Goal: Share content: Share content

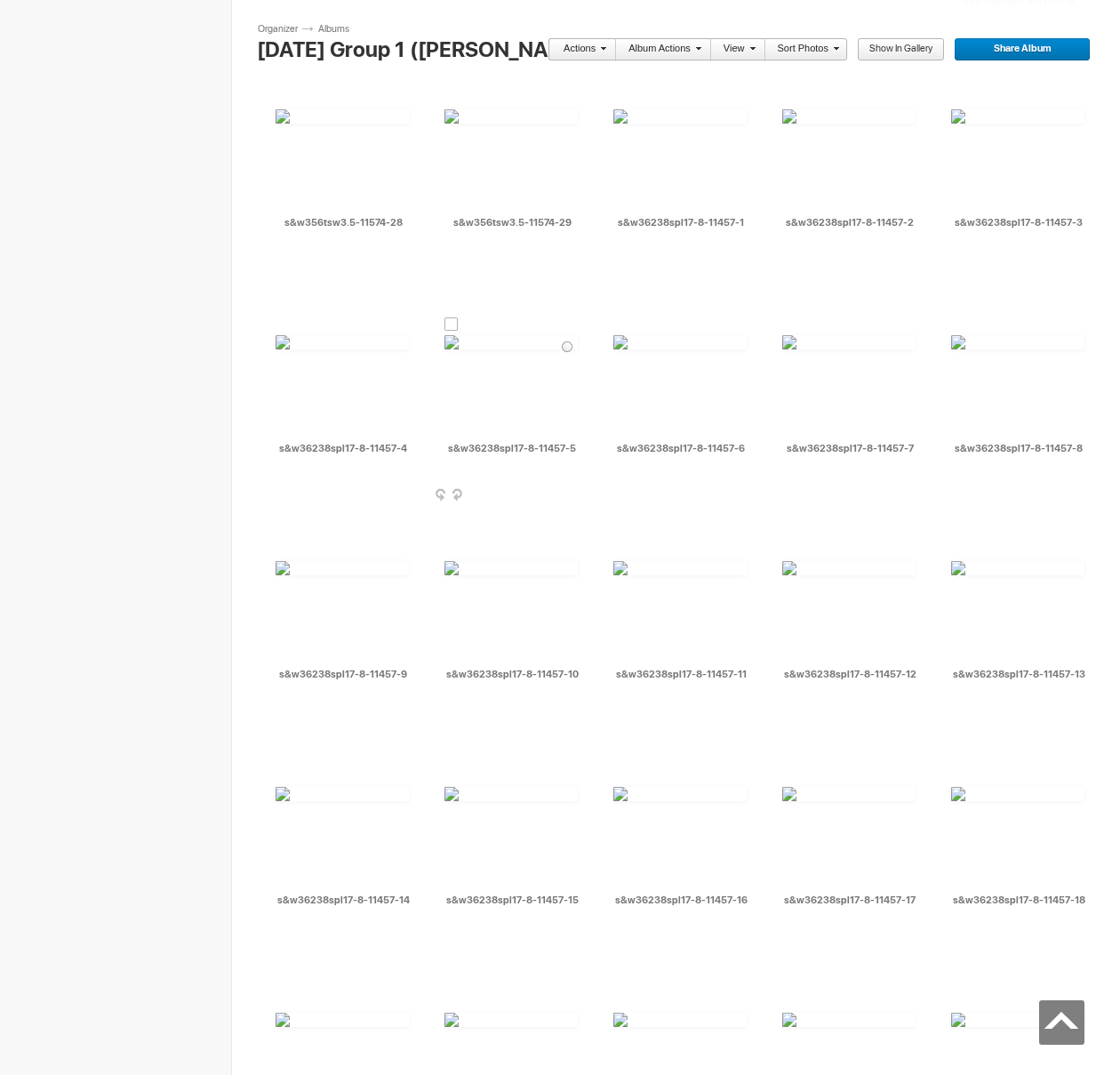
scroll to position [8701, 0]
click at [621, 99] on div at bounding box center [619, 98] width 14 height 14
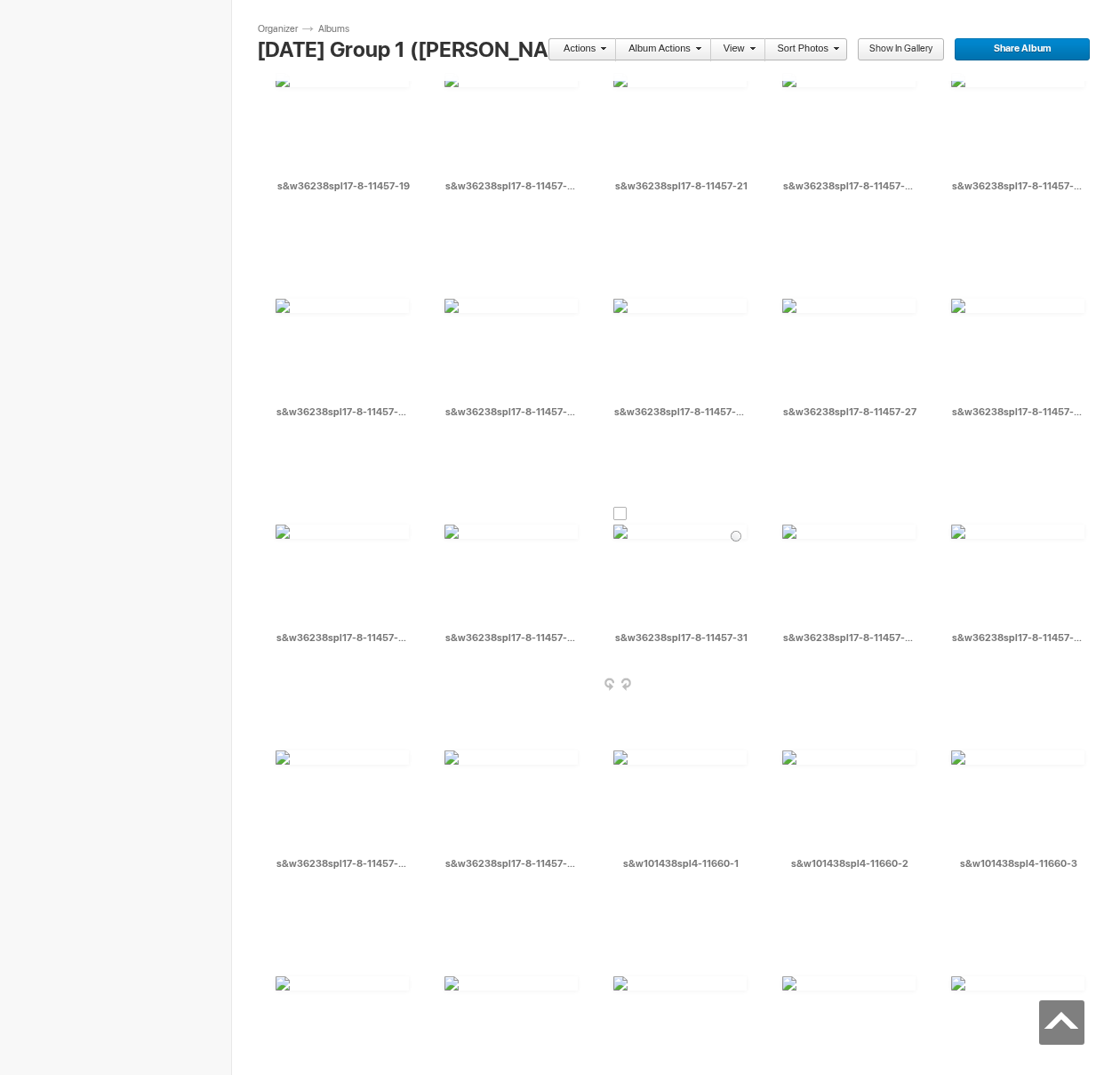
scroll to position [9639, 0]
click at [625, 514] on div at bounding box center [619, 514] width 14 height 14
click at [453, 517] on div at bounding box center [451, 514] width 14 height 14
click at [597, 49] on link "Actions" at bounding box center [577, 50] width 58 height 24
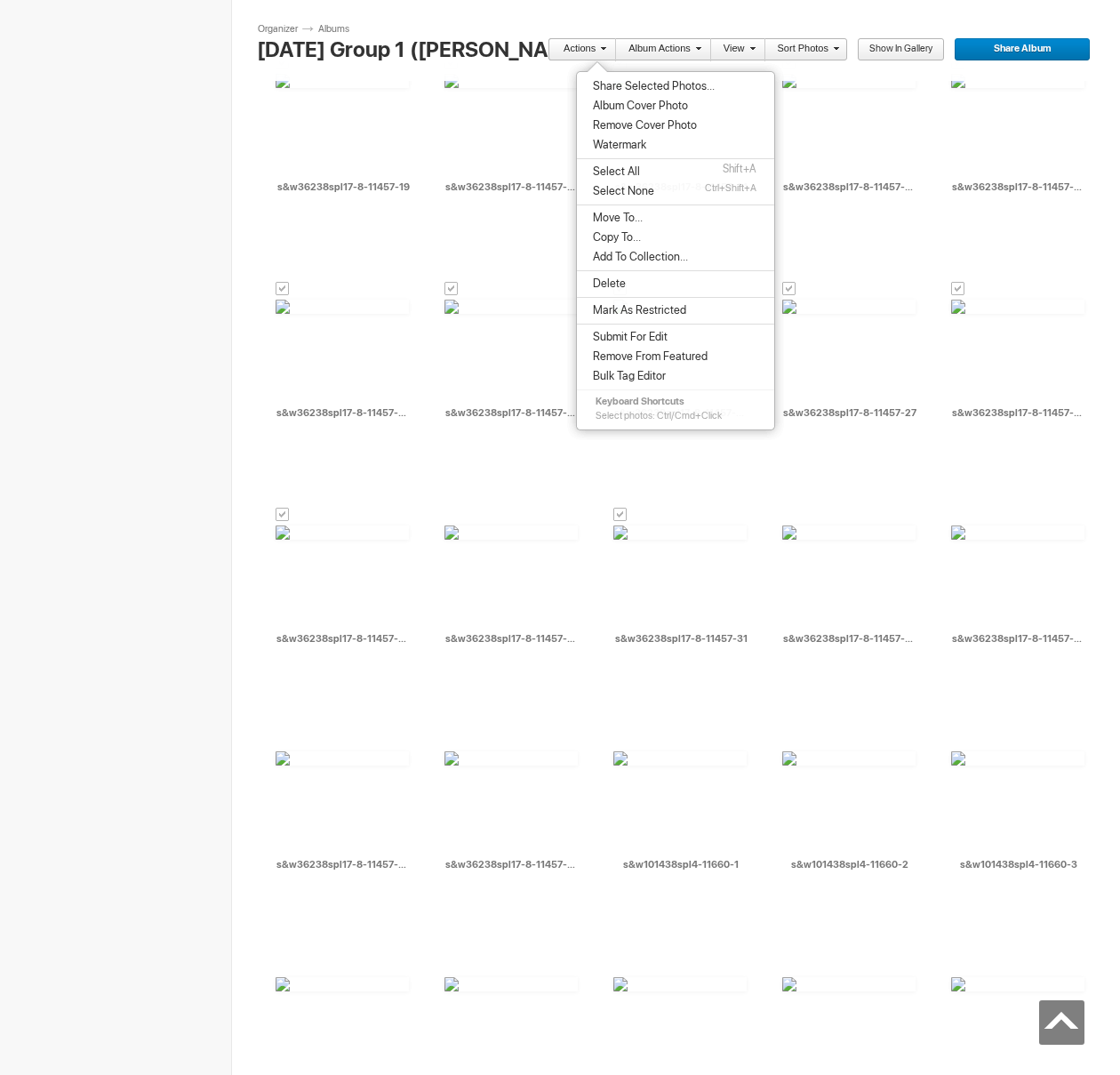
click at [607, 87] on span "Share Selected Photos..." at bounding box center [651, 86] width 127 height 14
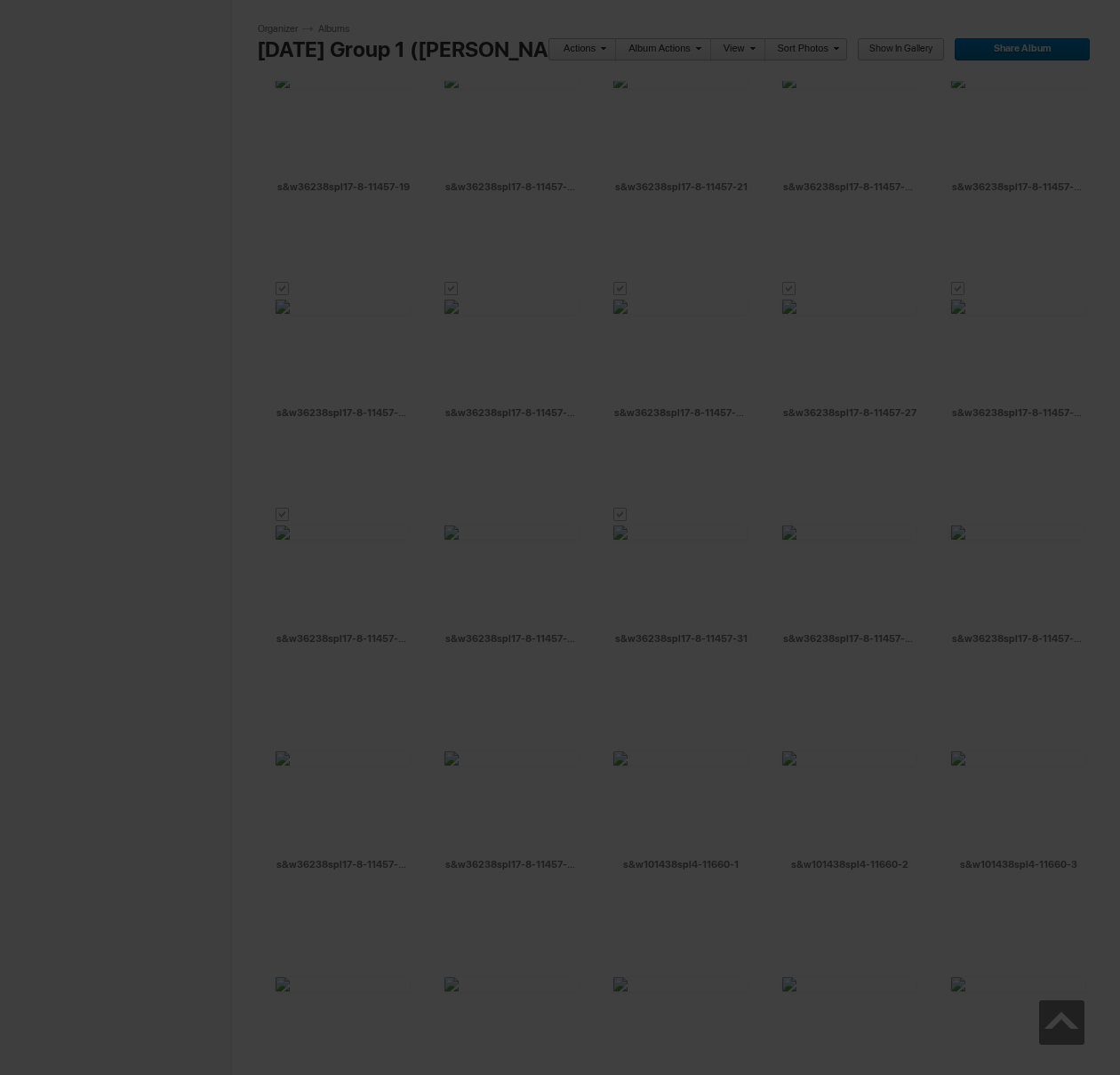
type textarea "<!-- [DOMAIN_NAME] image hosting. HTML Bulk Share code Starts Here --> <div sty…"
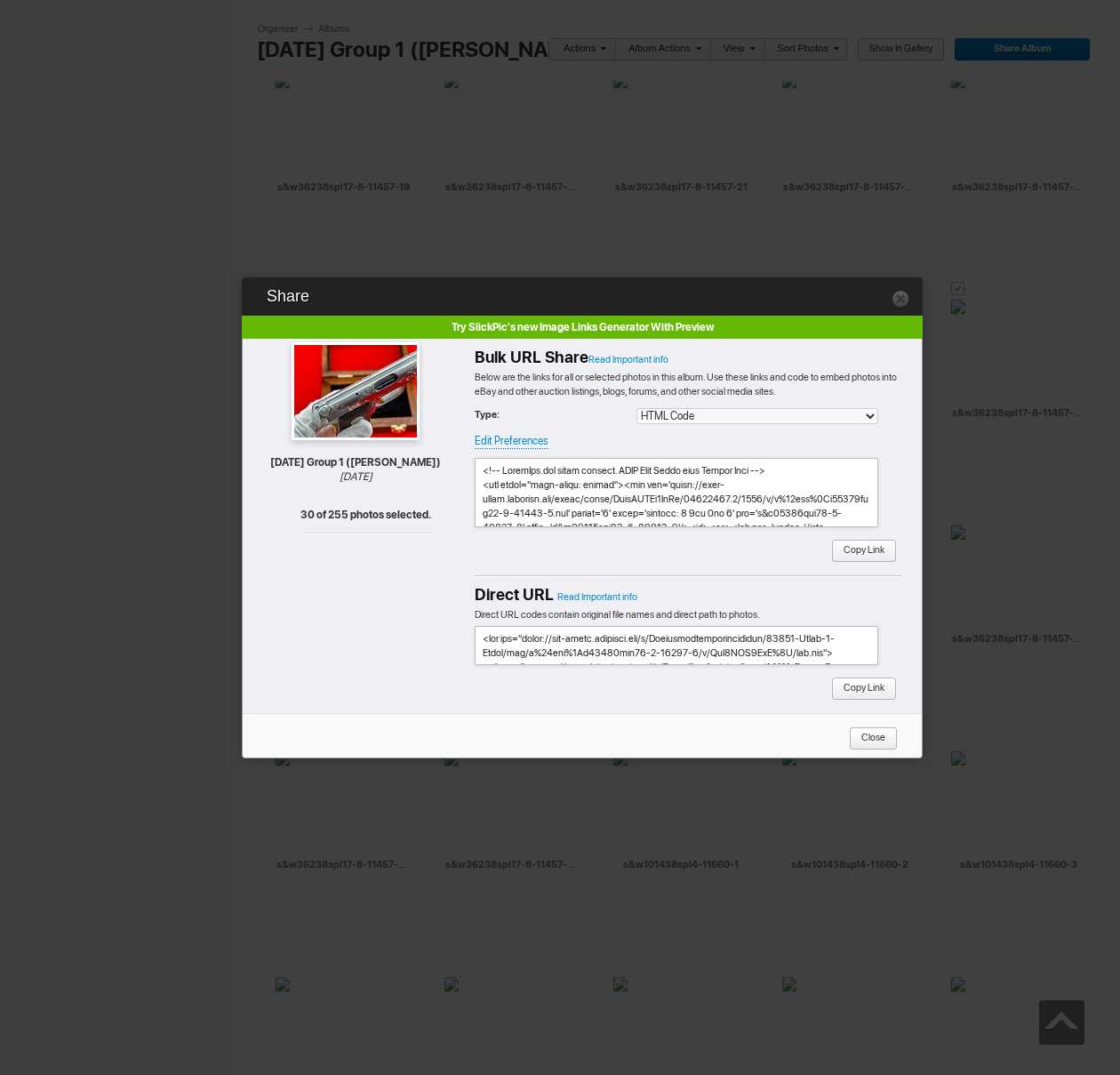
click at [871, 561] on span "Copy Link" at bounding box center [857, 551] width 54 height 24
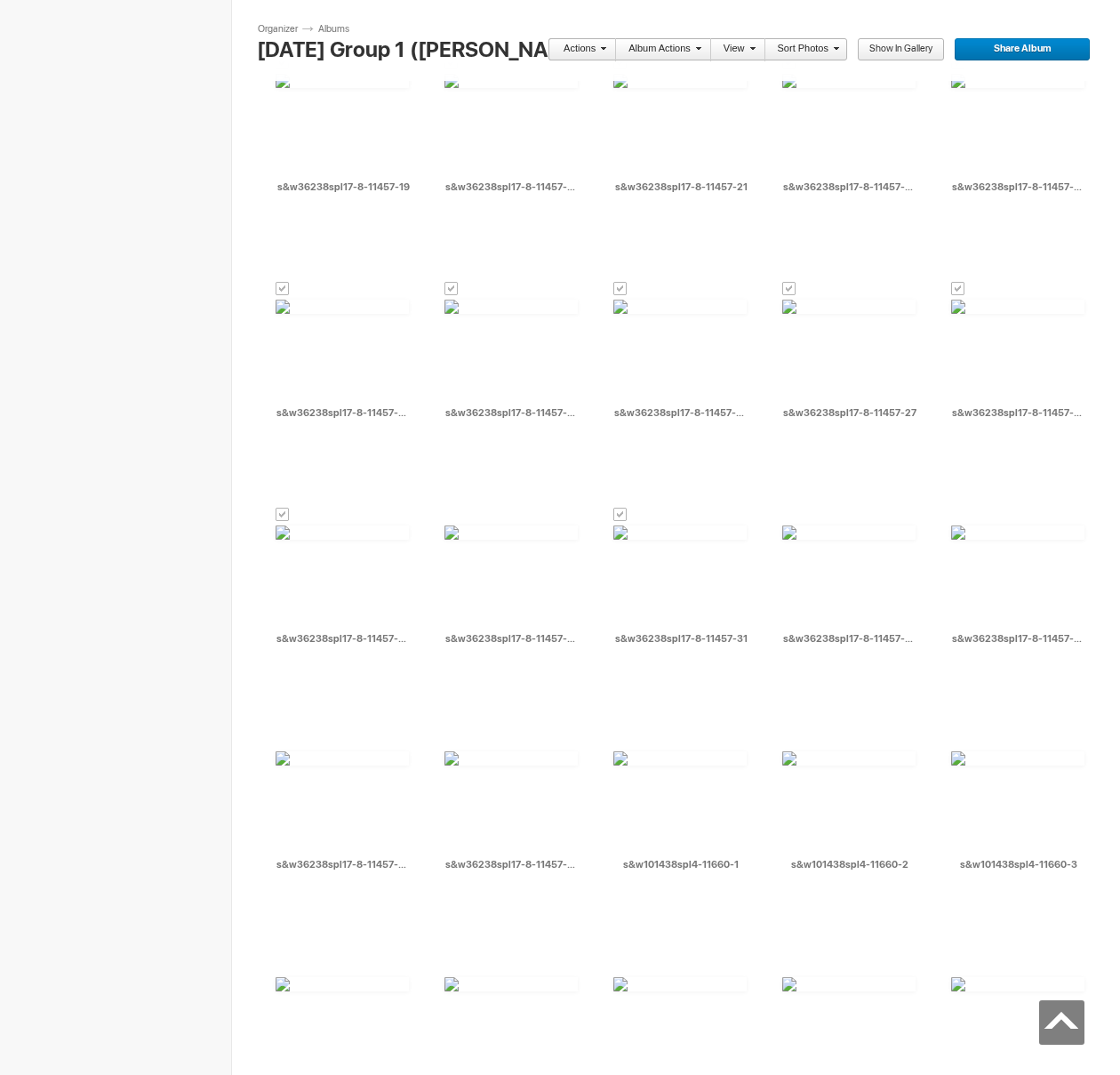
click at [575, 53] on link "Actions" at bounding box center [577, 50] width 58 height 24
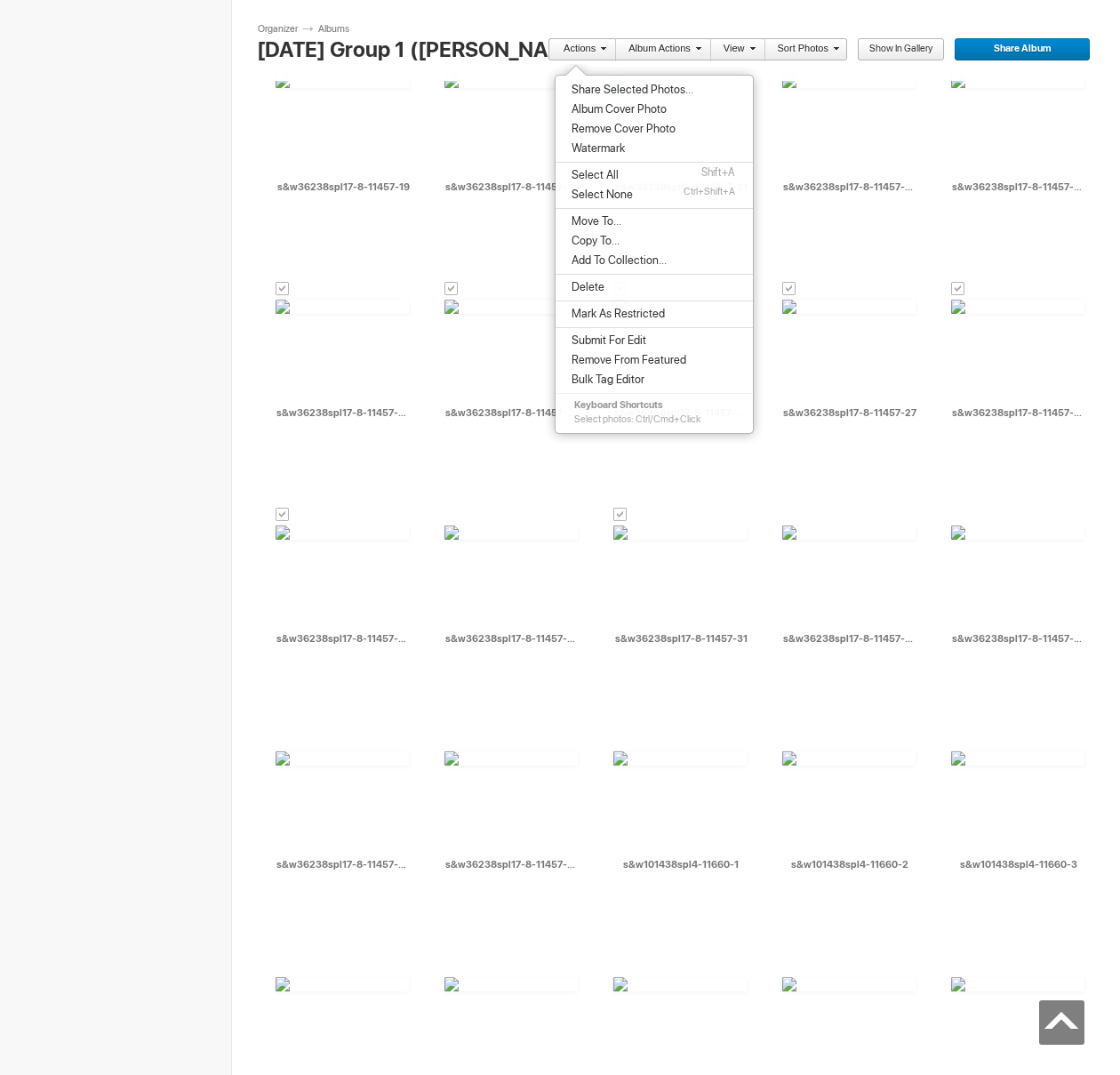
click at [602, 221] on span "Move To..." at bounding box center [593, 221] width 55 height 14
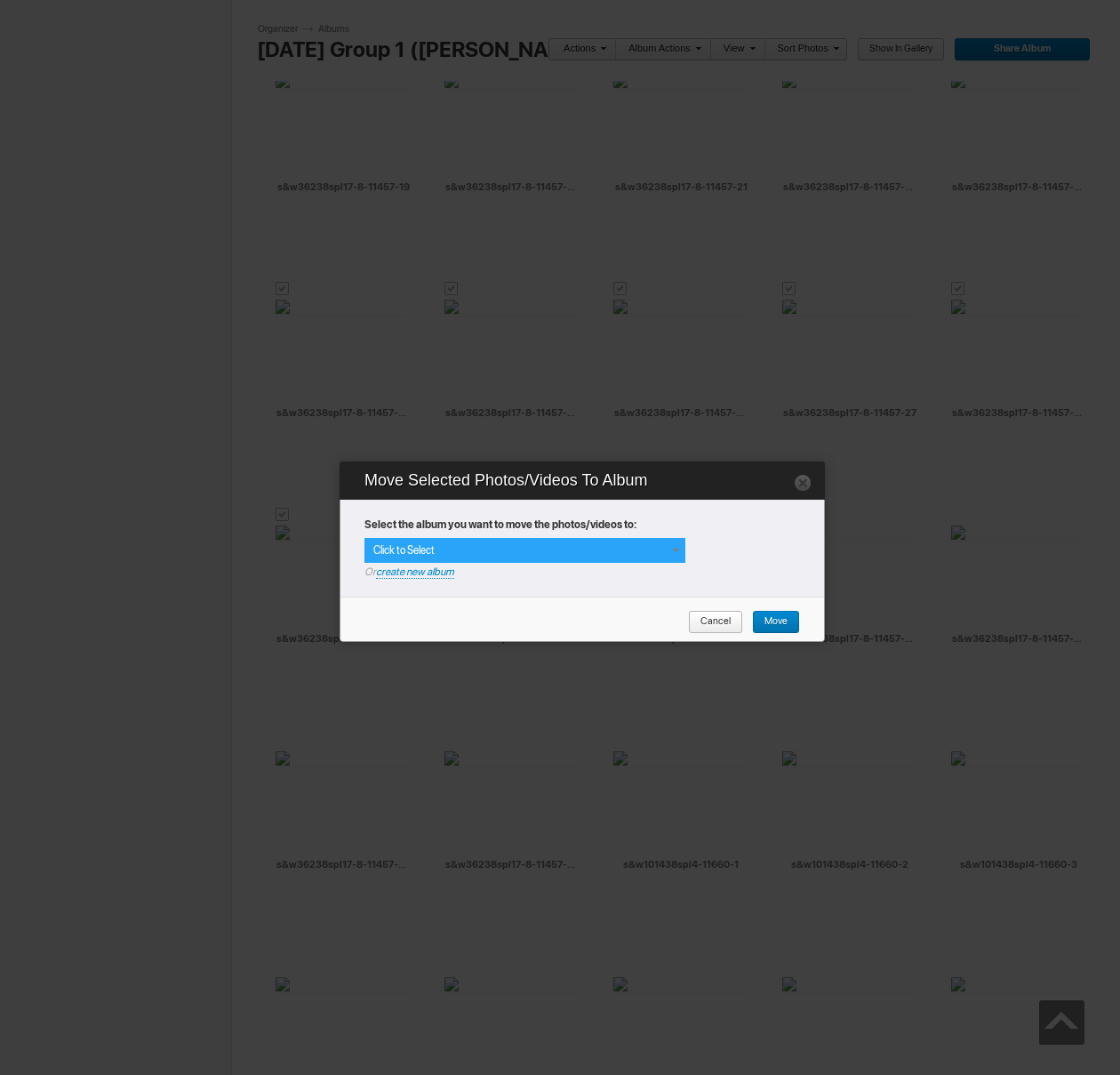
click at [618, 545] on div "Click to Select" at bounding box center [524, 550] width 321 height 25
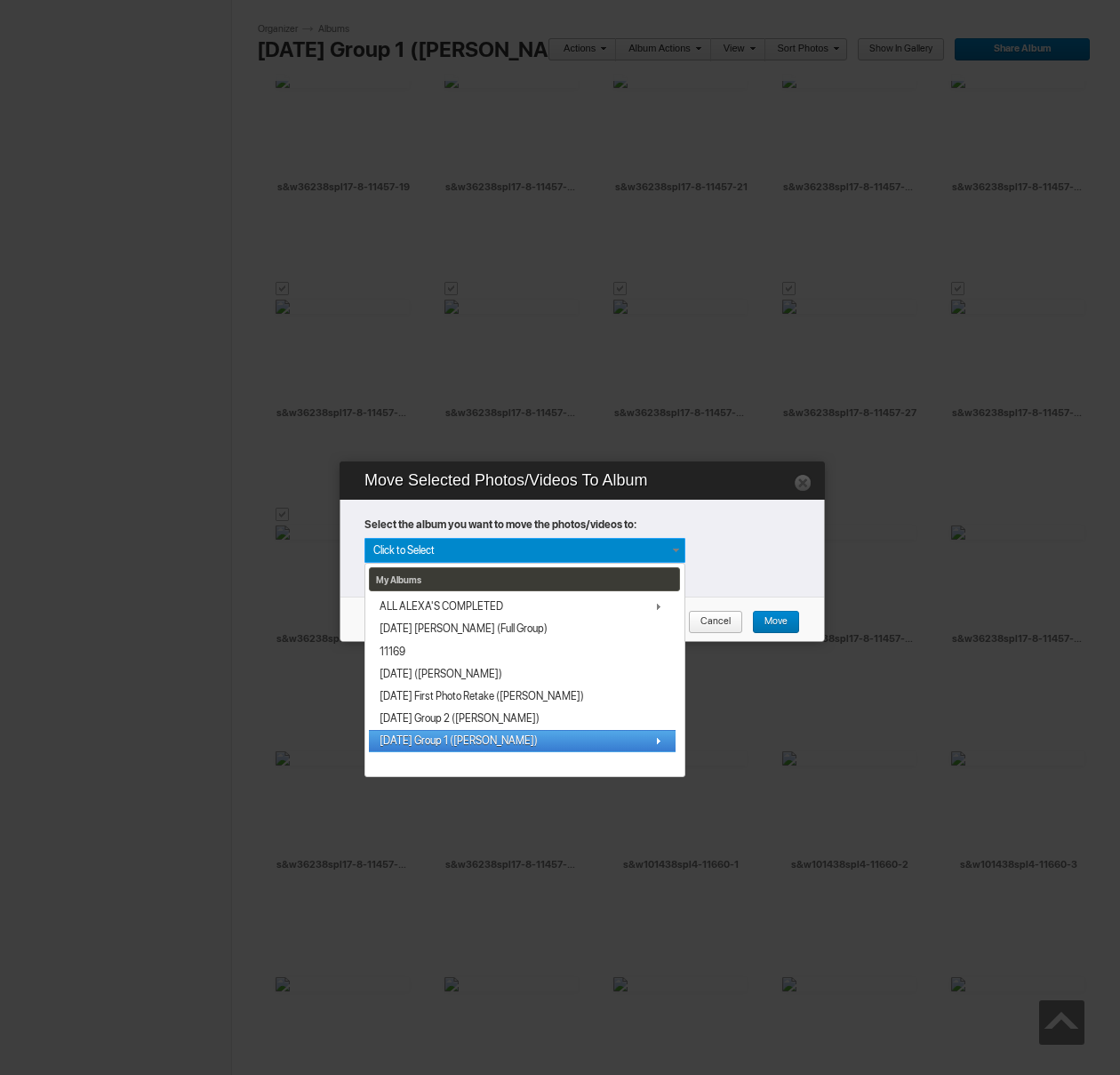
click at [424, 737] on span "[DATE] Group 1 ([PERSON_NAME])" at bounding box center [459, 740] width 158 height 14
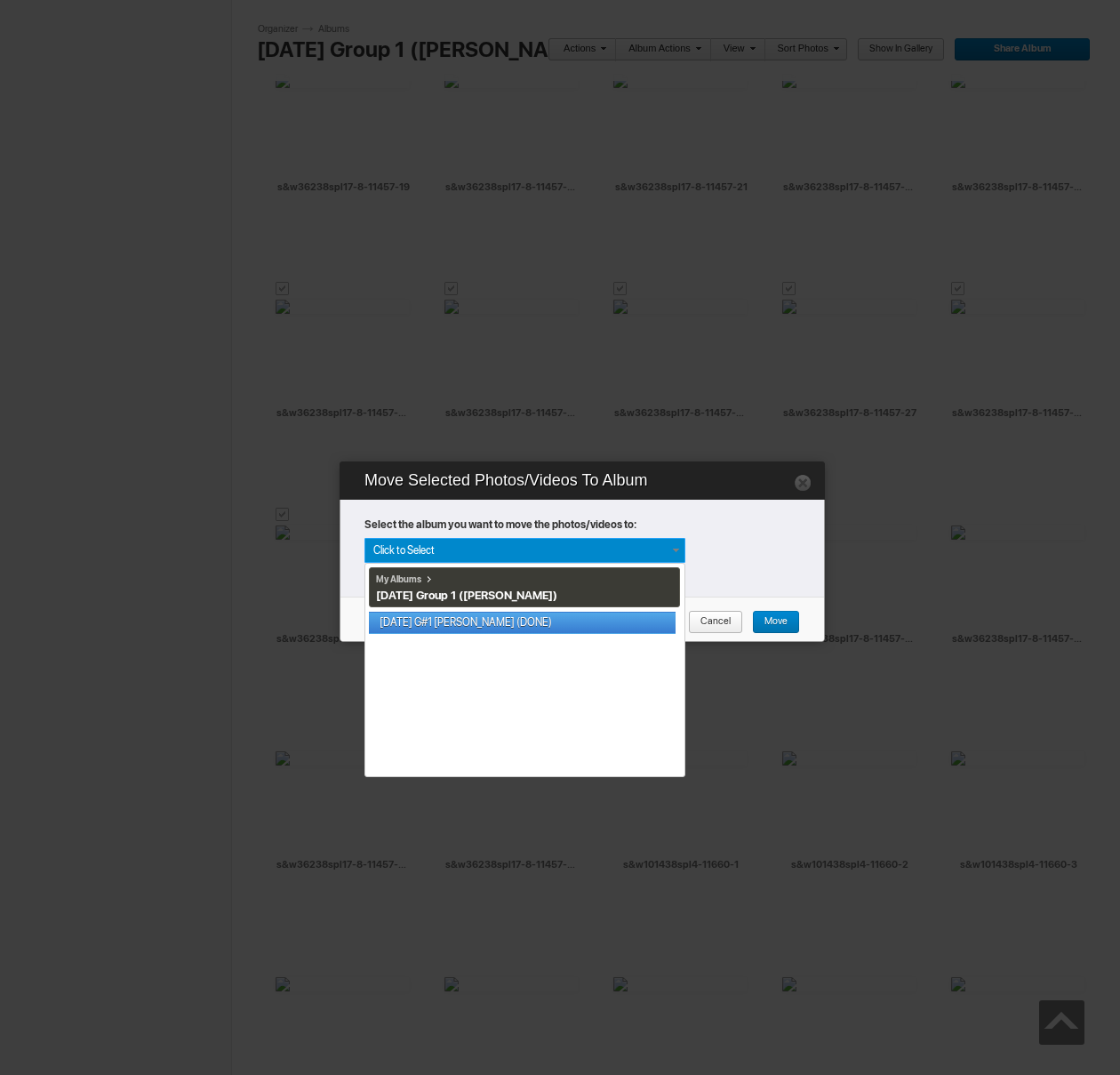
click at [472, 624] on link "[DATE] G#1 [PERSON_NAME] (DONE)" at bounding box center [521, 623] width 306 height 23
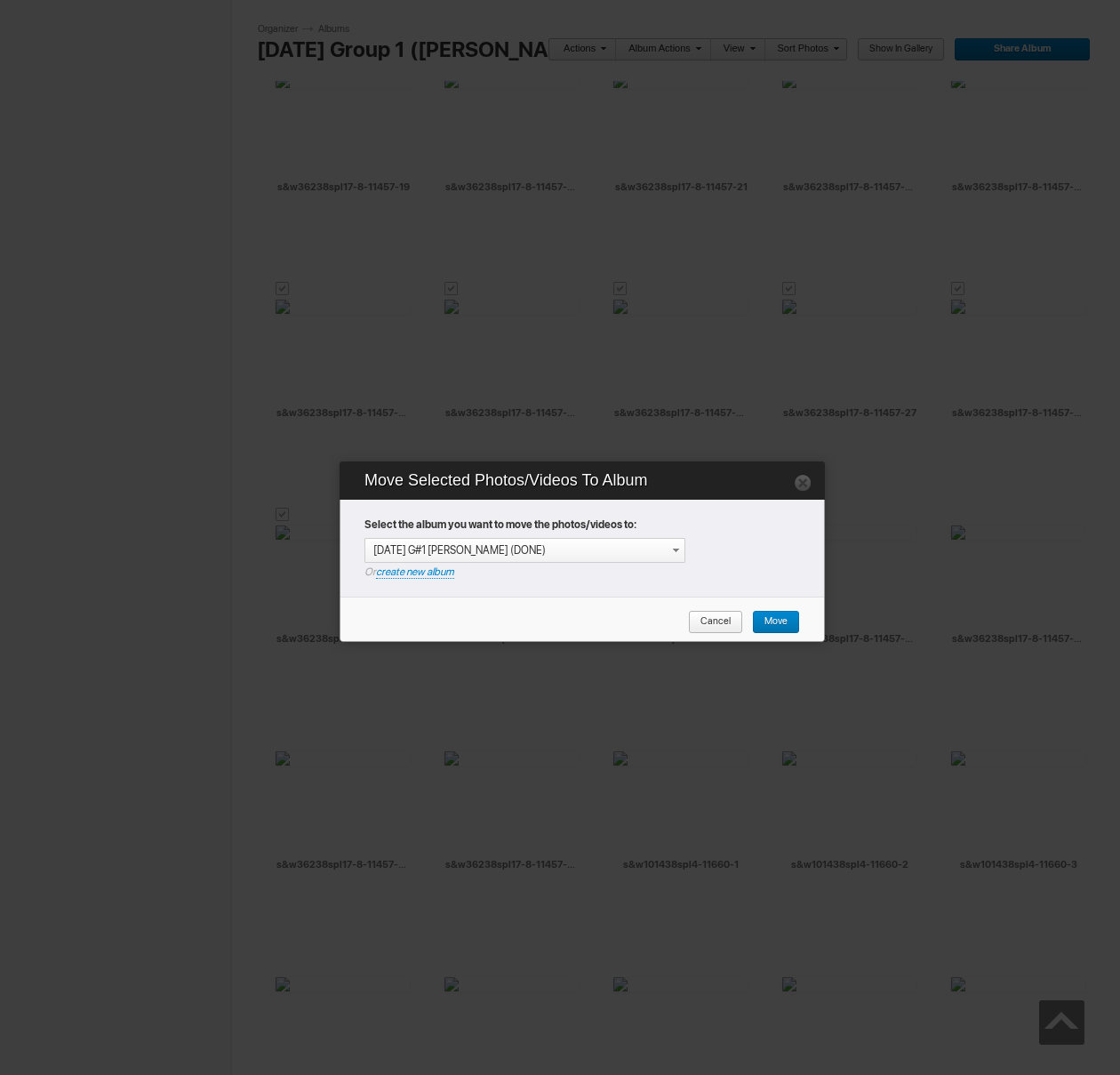
drag, startPoint x: 775, startPoint y: 620, endPoint x: 748, endPoint y: 616, distance: 27.3
click at [775, 620] on span "Move" at bounding box center [769, 622] width 36 height 24
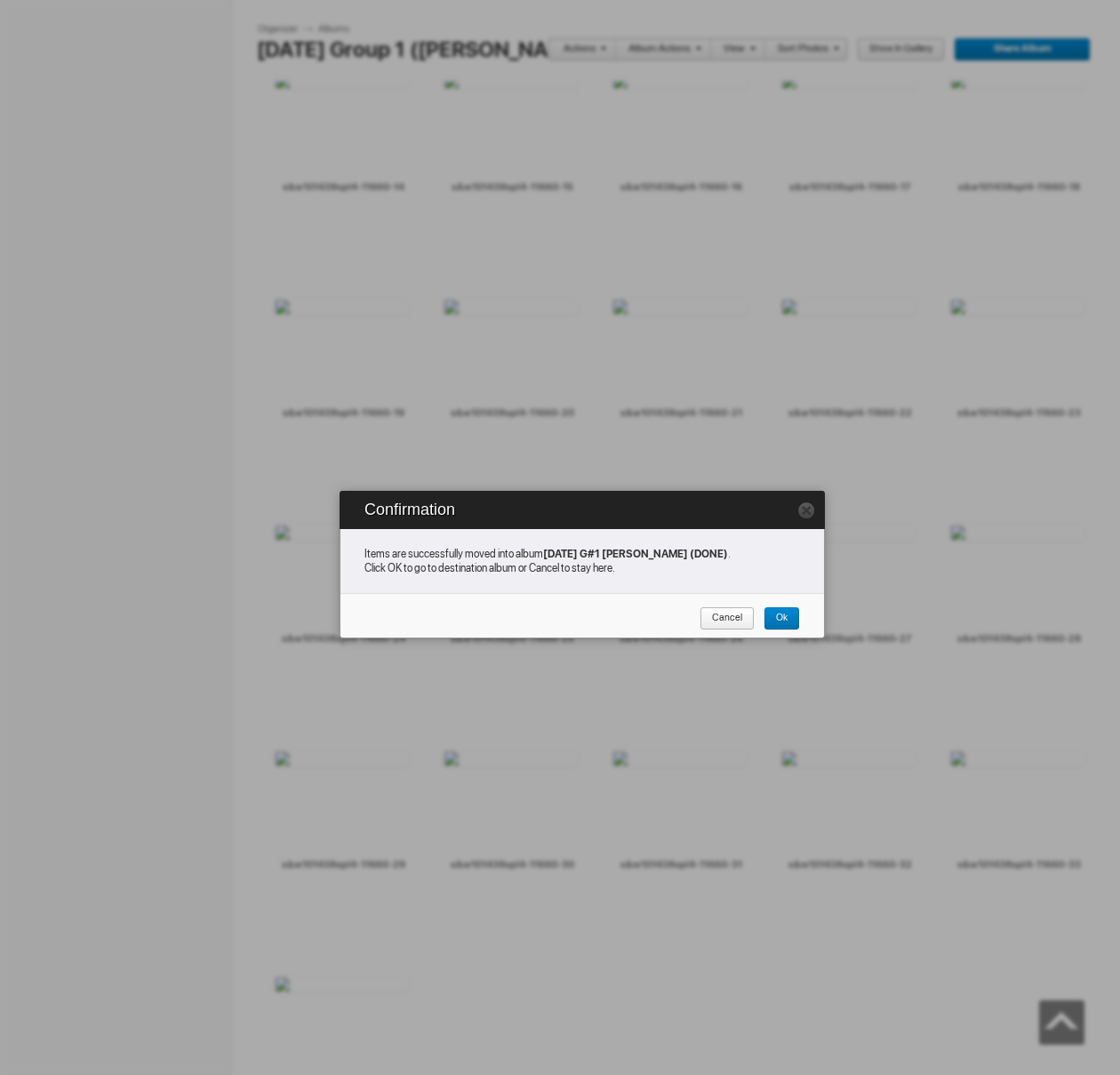
click at [725, 618] on span "Cancel" at bounding box center [720, 619] width 42 height 24
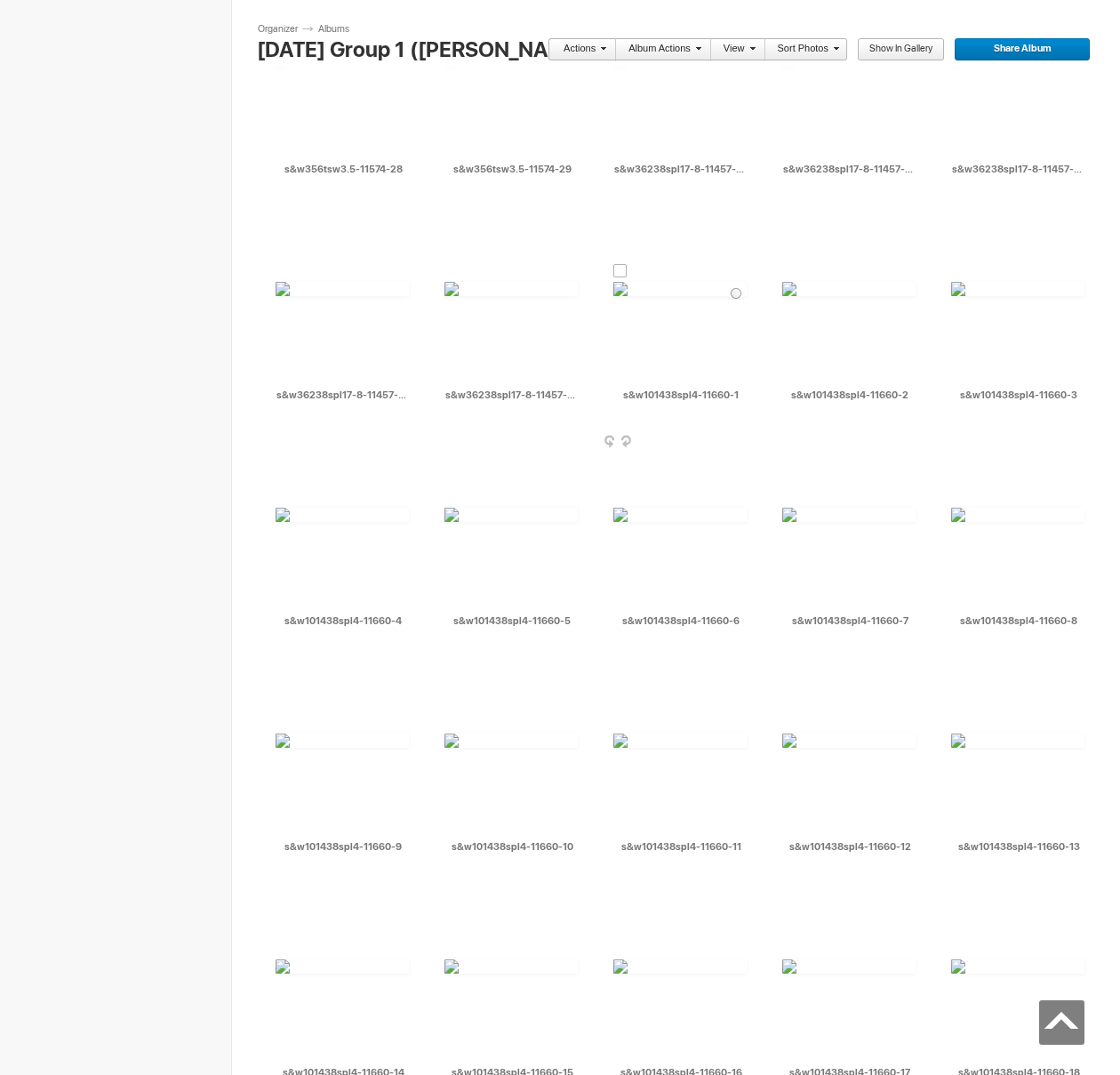
scroll to position [8742, 0]
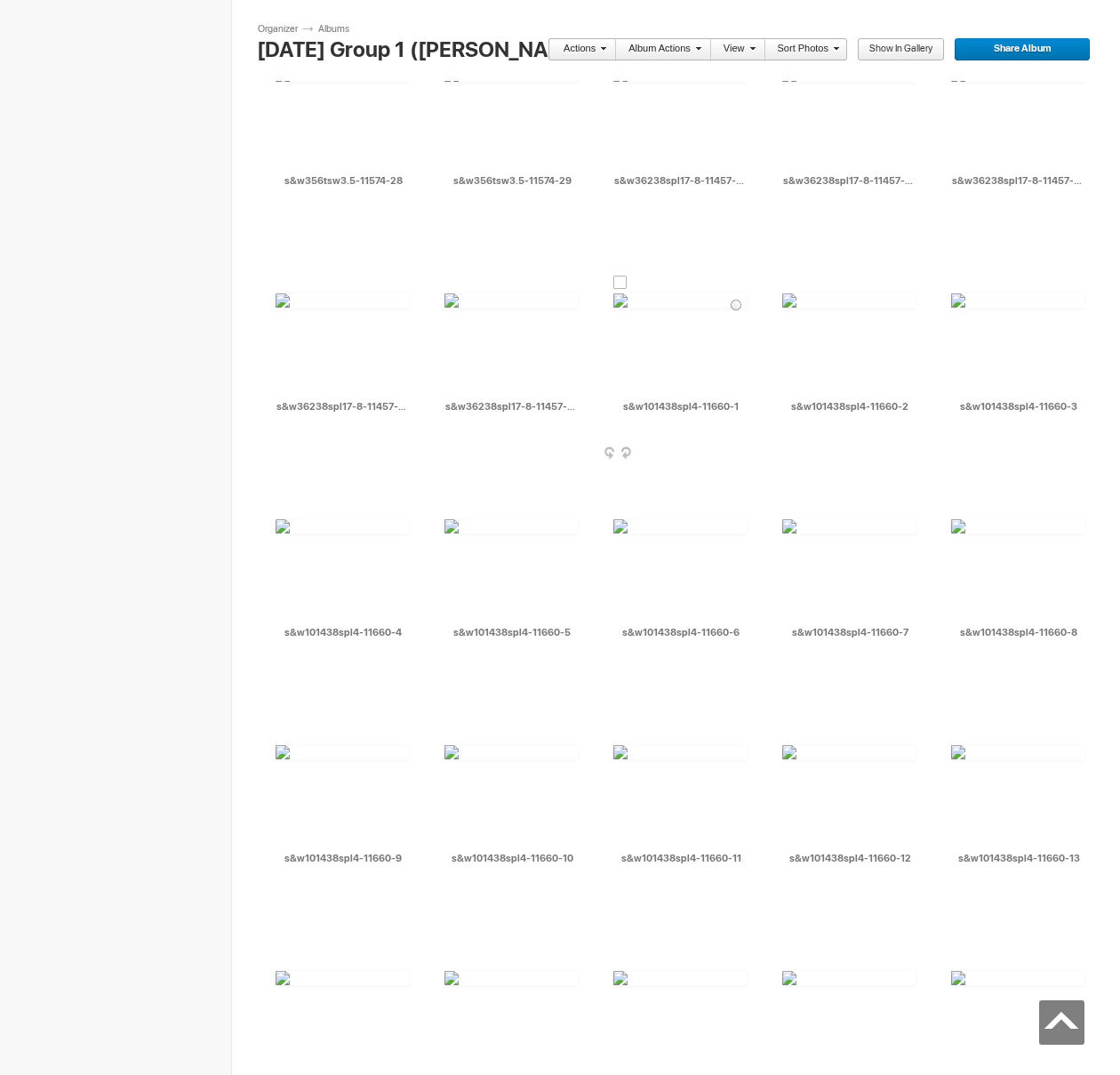
click at [623, 281] on div at bounding box center [619, 282] width 14 height 14
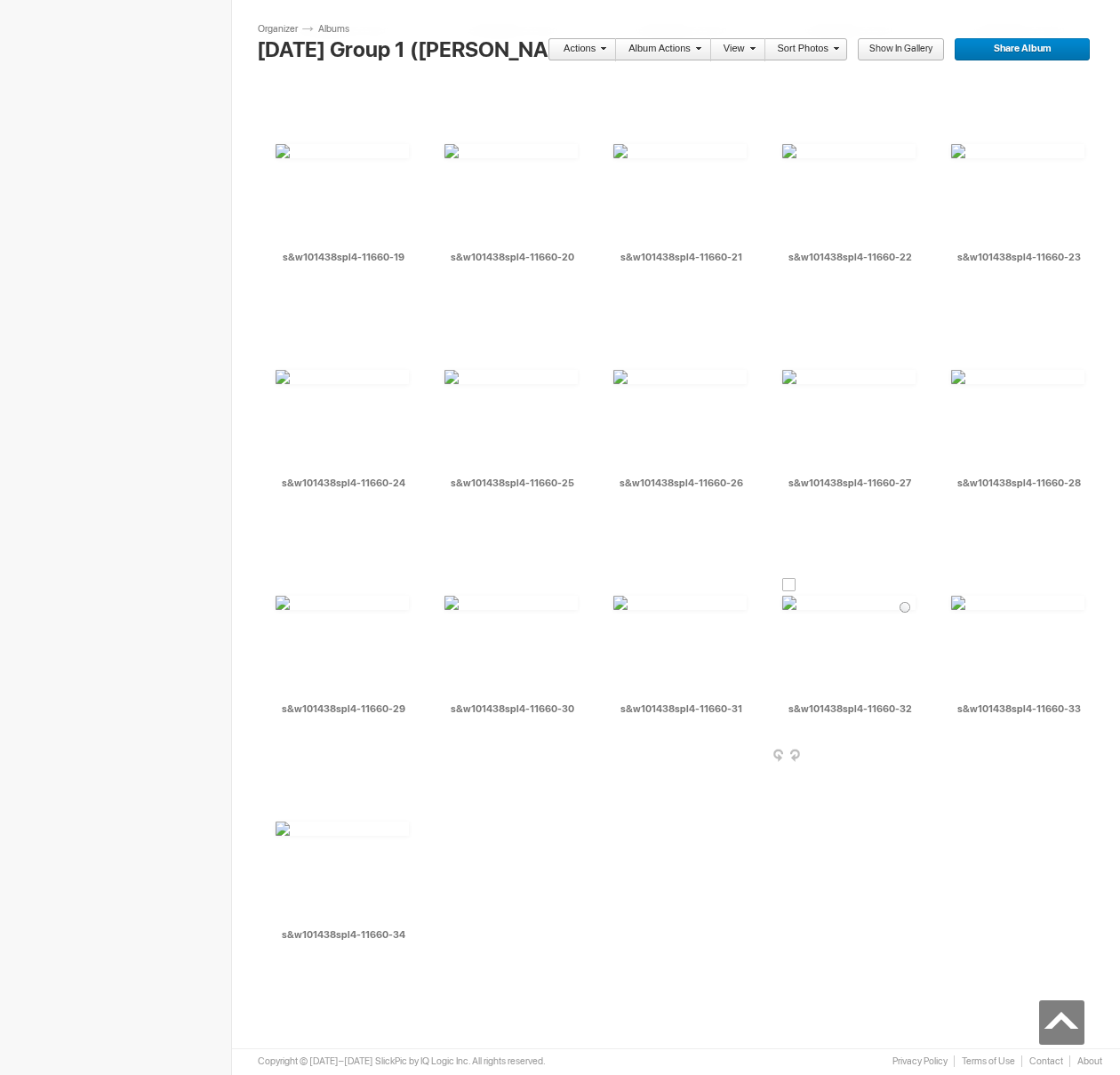
click at [791, 584] on div at bounding box center [789, 585] width 14 height 14
click at [587, 51] on link "Actions" at bounding box center [577, 50] width 58 height 24
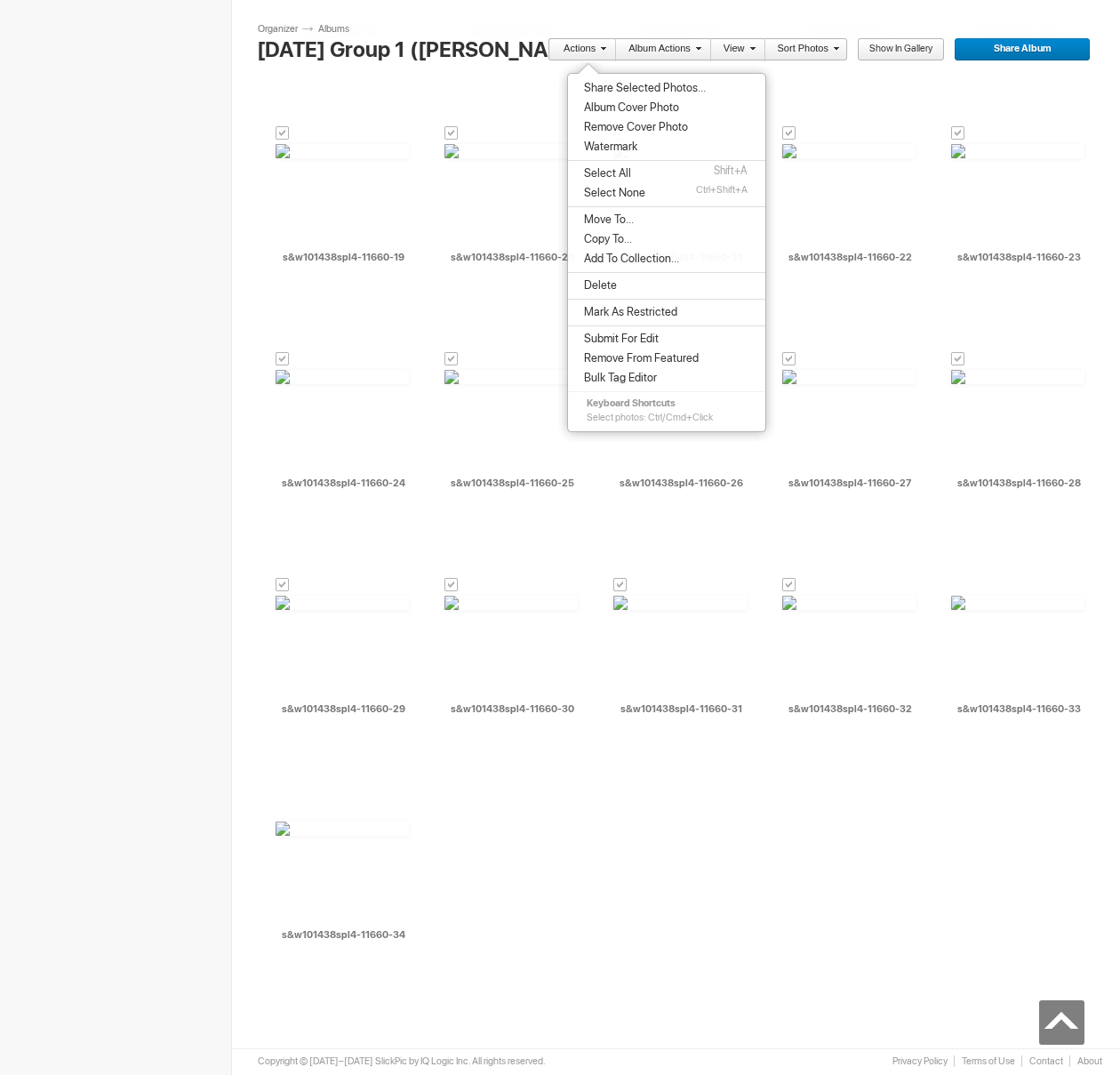
click at [603, 91] on span "Share Selected Photos..." at bounding box center [642, 88] width 127 height 14
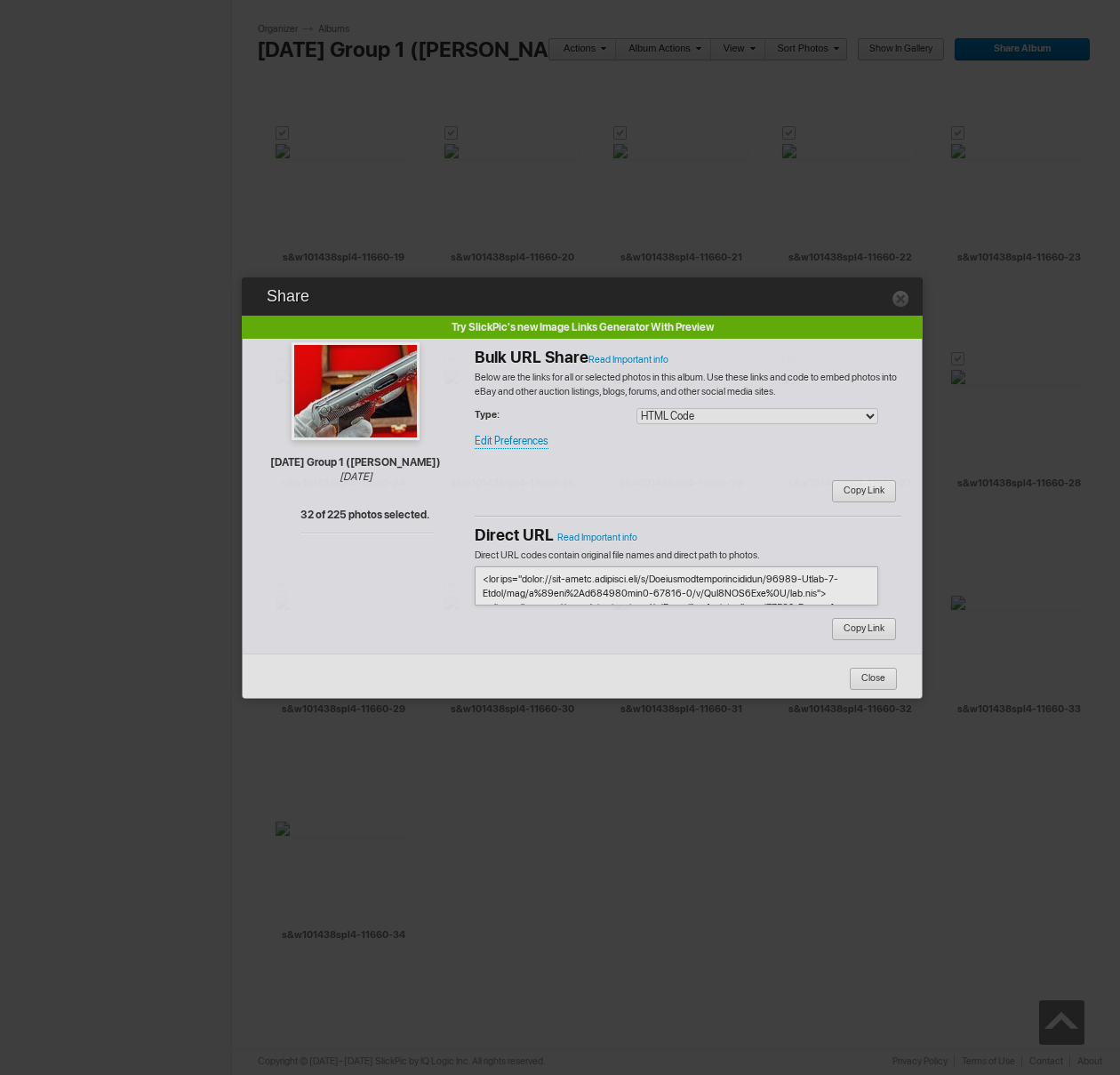
type textarea "<!-- [DOMAIN_NAME] image hosting. HTML Bulk Share code Starts Here --> <div sty…"
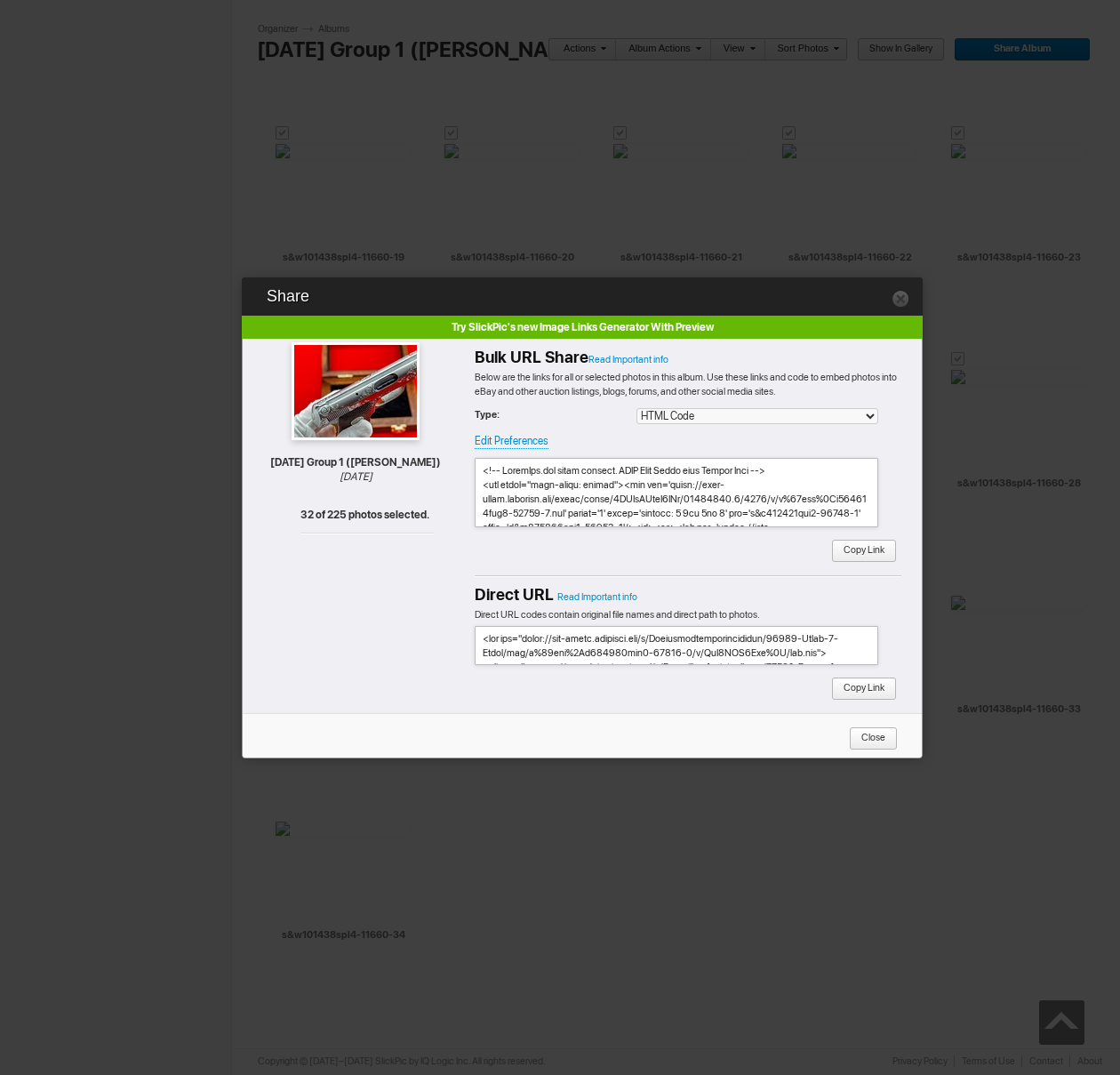
click at [881, 559] on span "Copy Link" at bounding box center [857, 551] width 54 height 24
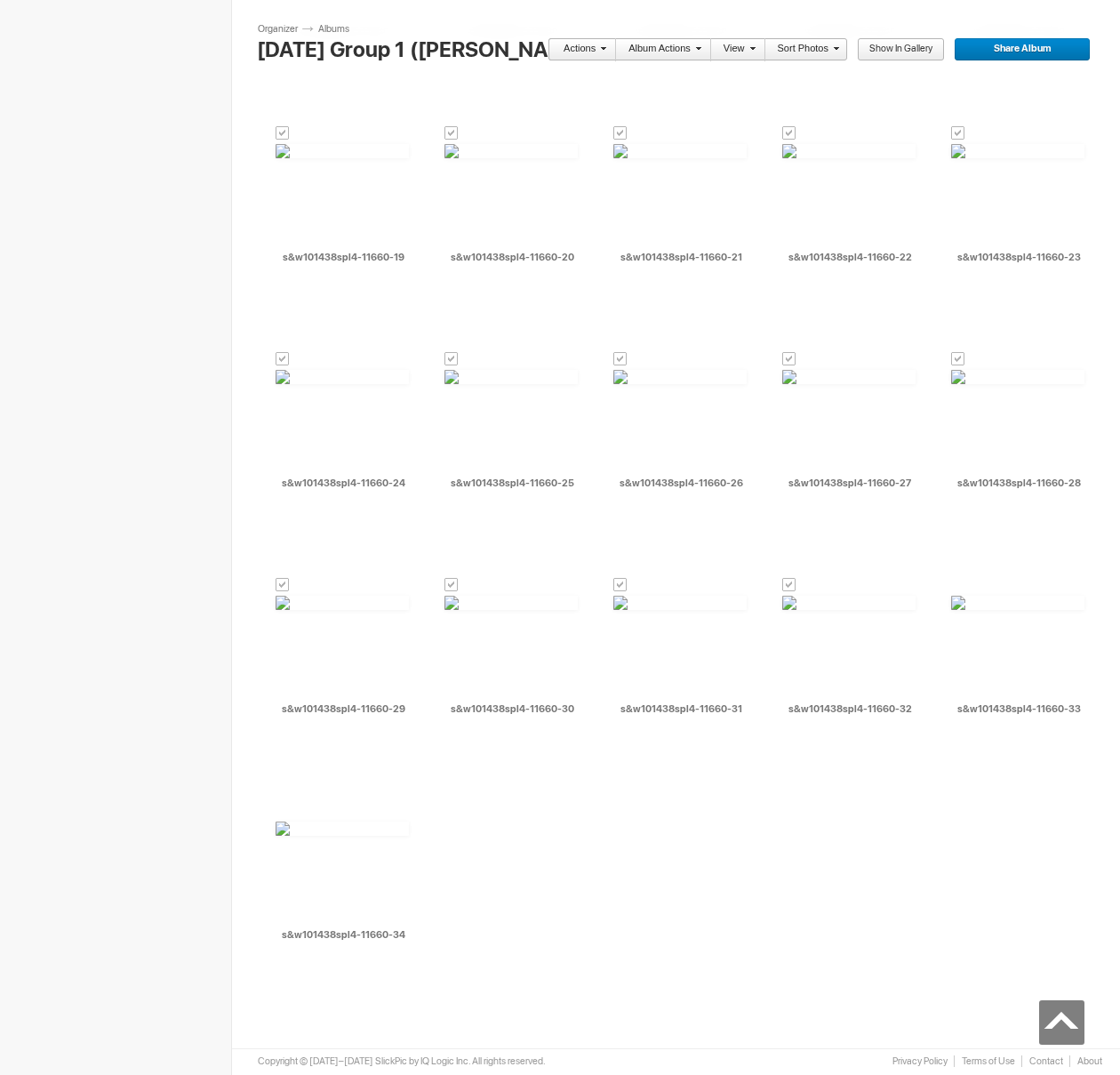
click at [577, 49] on link "Actions" at bounding box center [577, 50] width 58 height 24
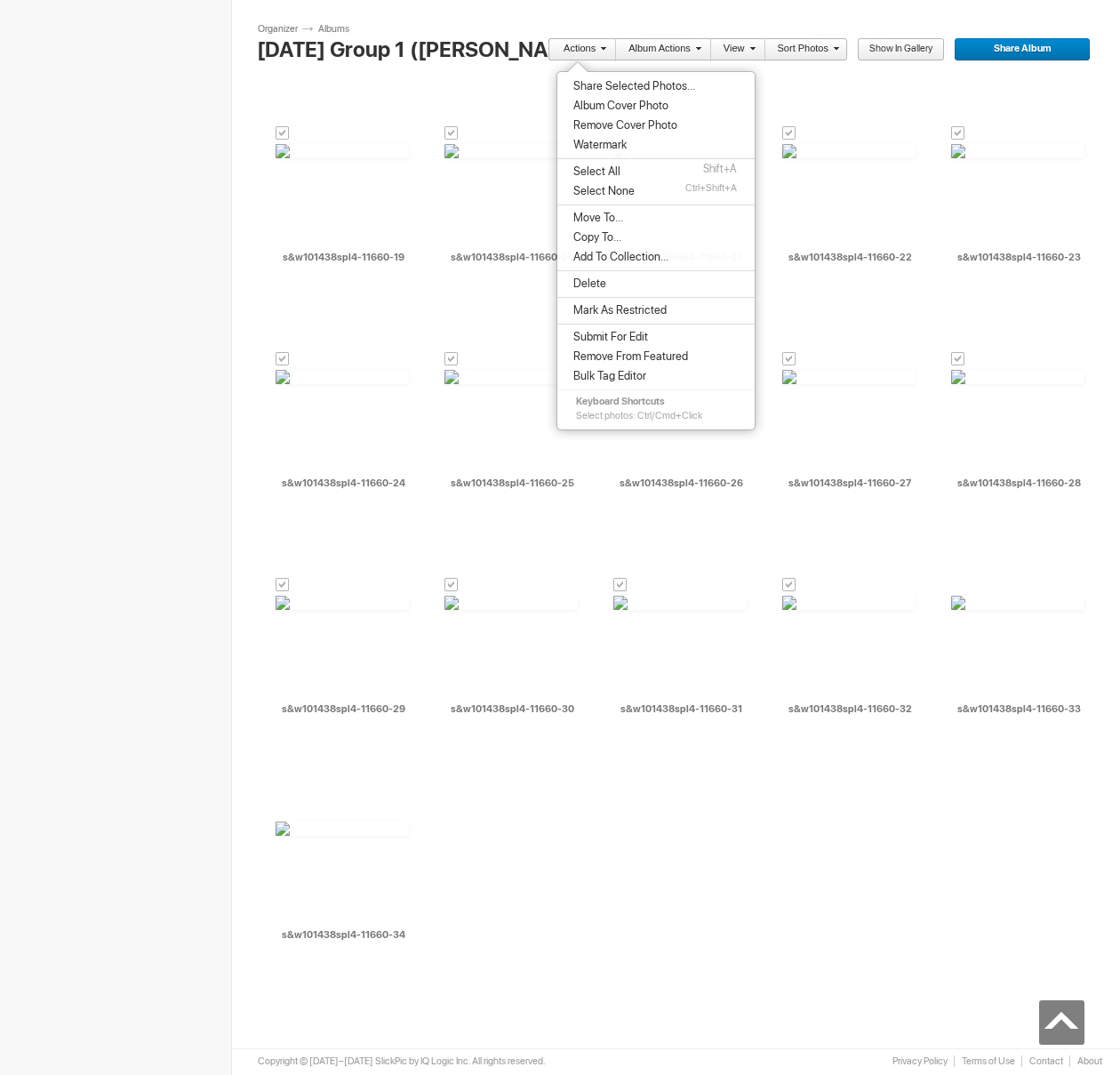
click at [608, 220] on span "Move To..." at bounding box center [595, 217] width 55 height 14
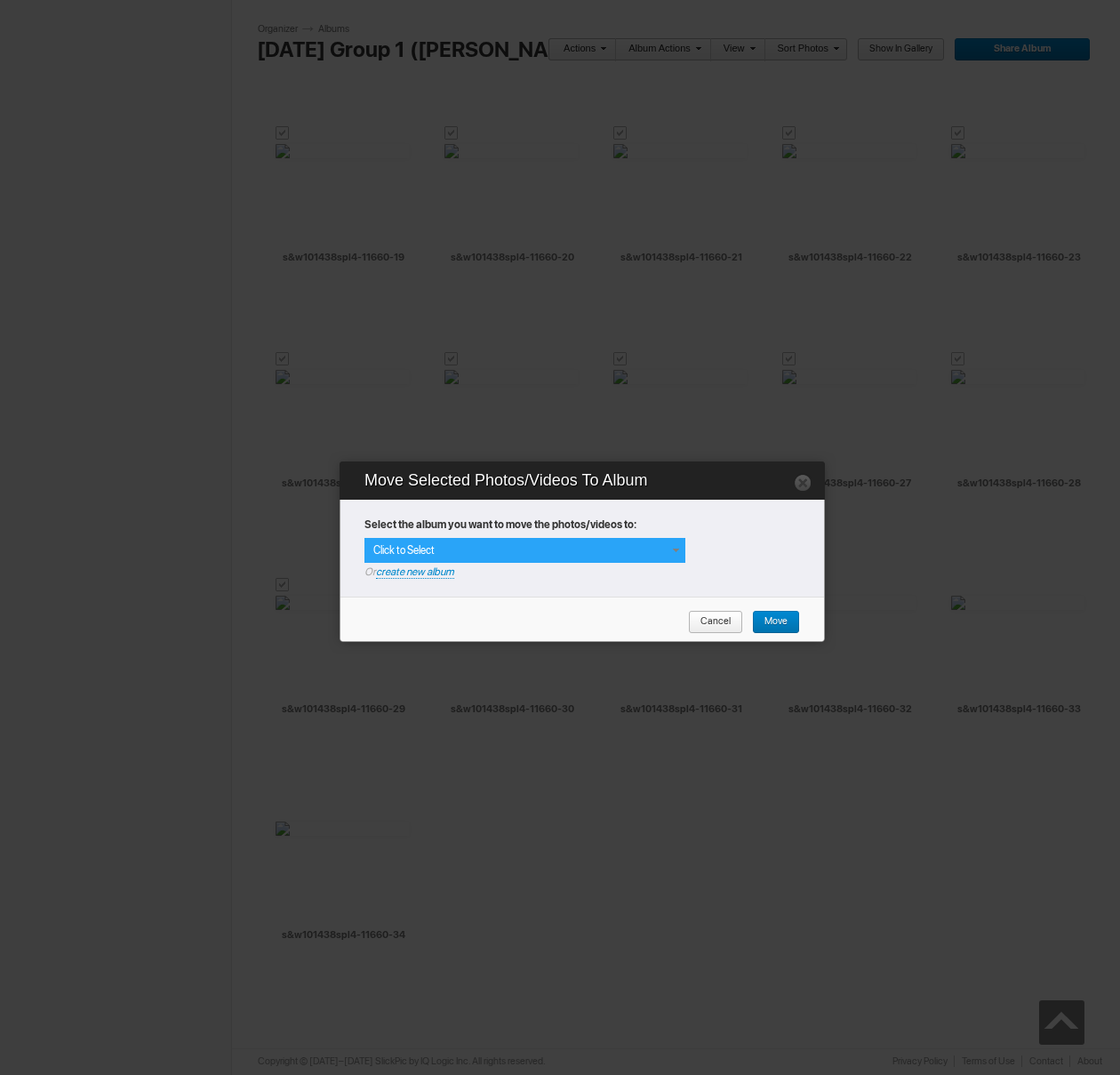
click at [679, 552] on span at bounding box center [675, 550] width 14 height 14
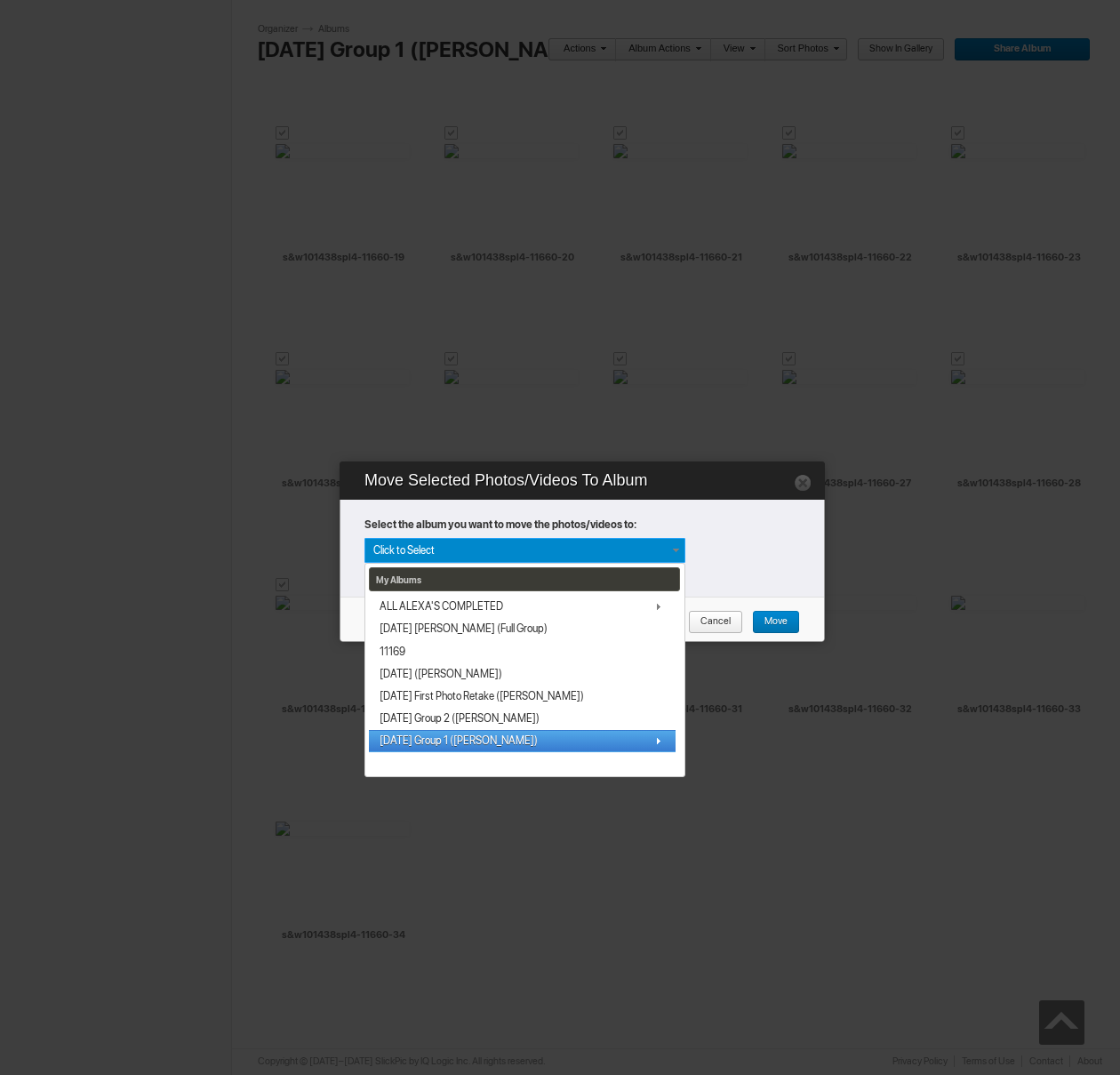
click at [462, 732] on link "[DATE] Group 1 ([PERSON_NAME])" at bounding box center [521, 741] width 306 height 23
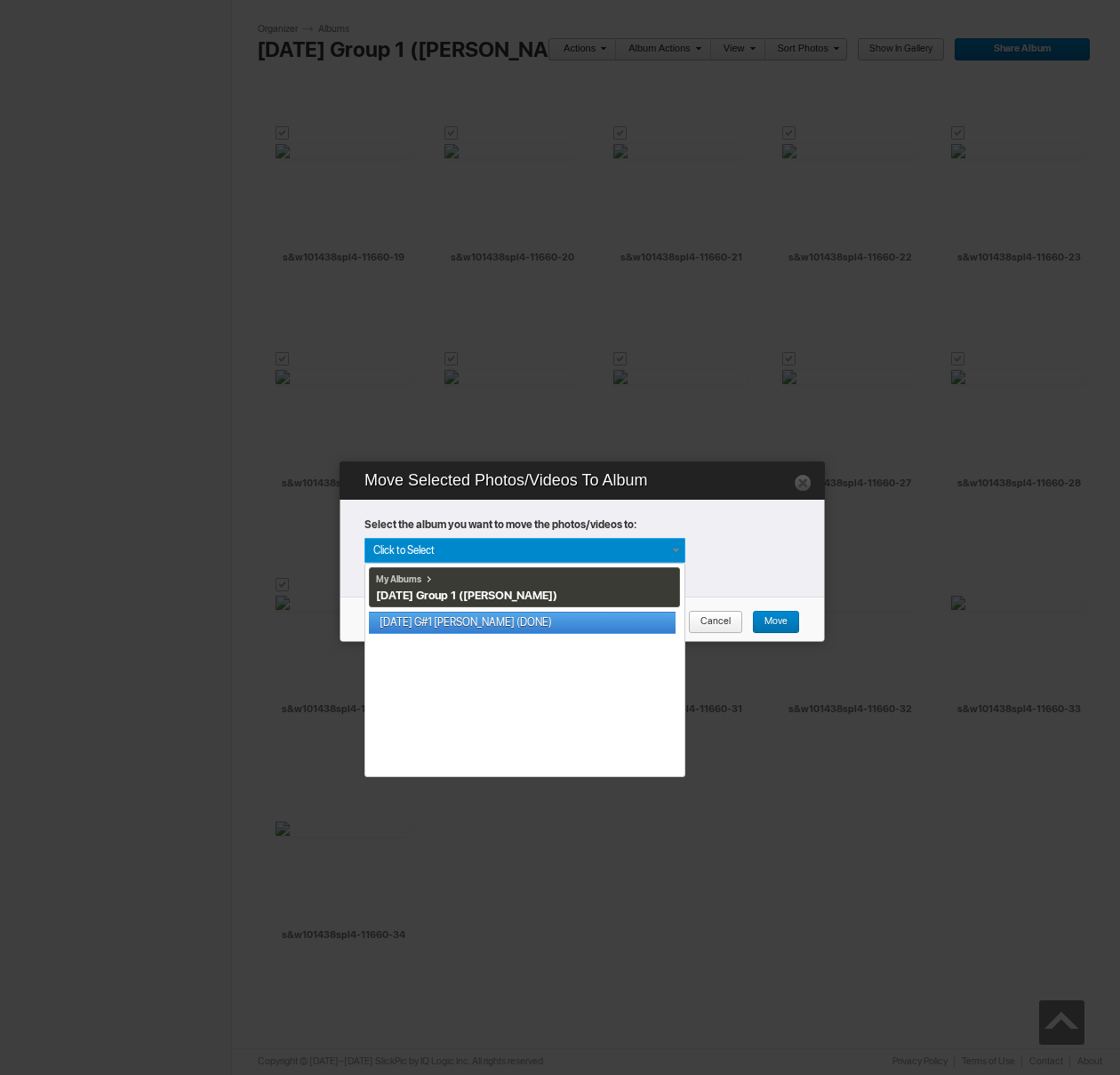
click at [562, 618] on link "[DATE] G#1 [PERSON_NAME] (DONE)" at bounding box center [521, 623] width 306 height 23
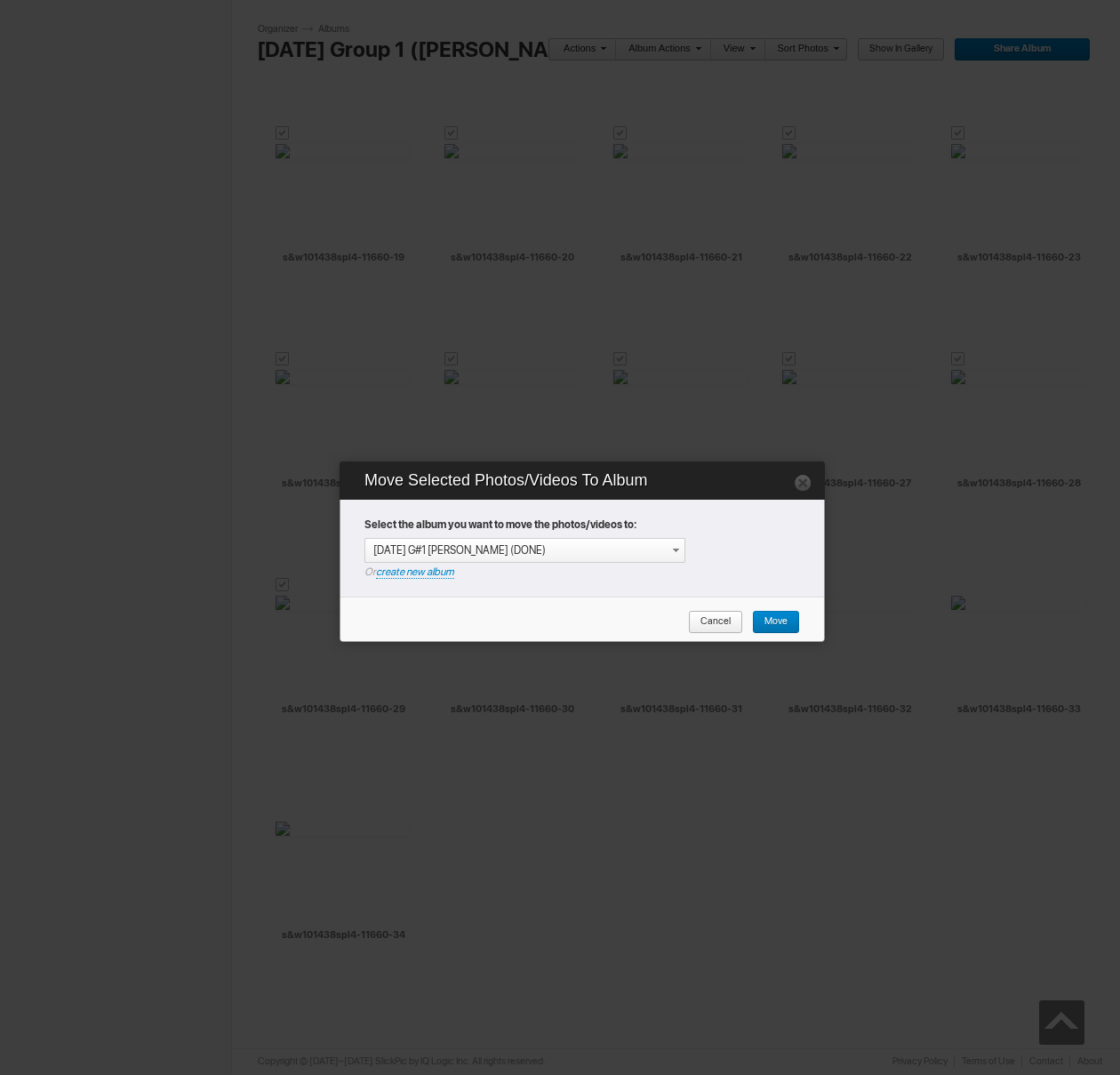
click at [763, 628] on span "Move" at bounding box center [769, 622] width 36 height 24
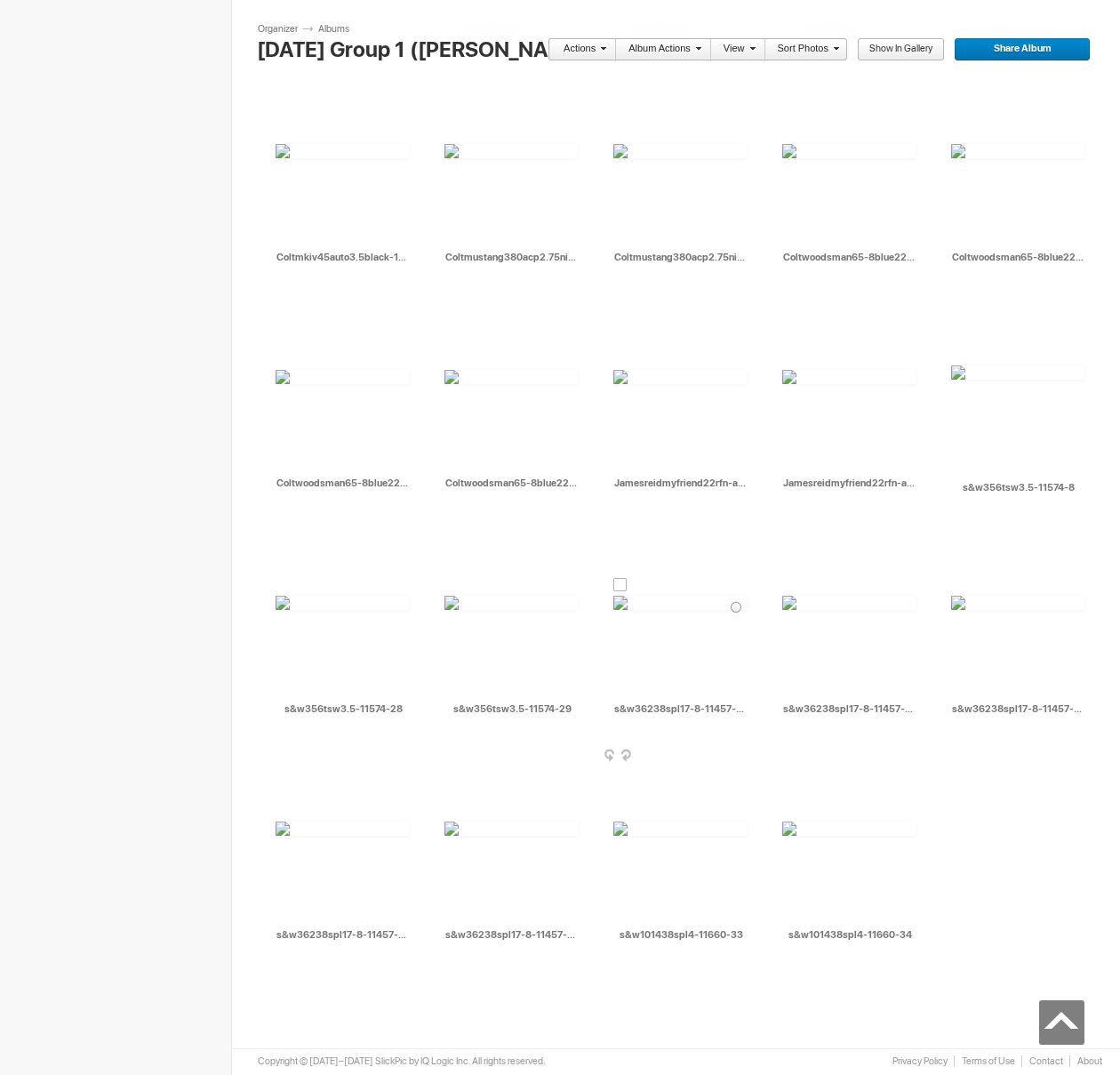
scroll to position [8214, 0]
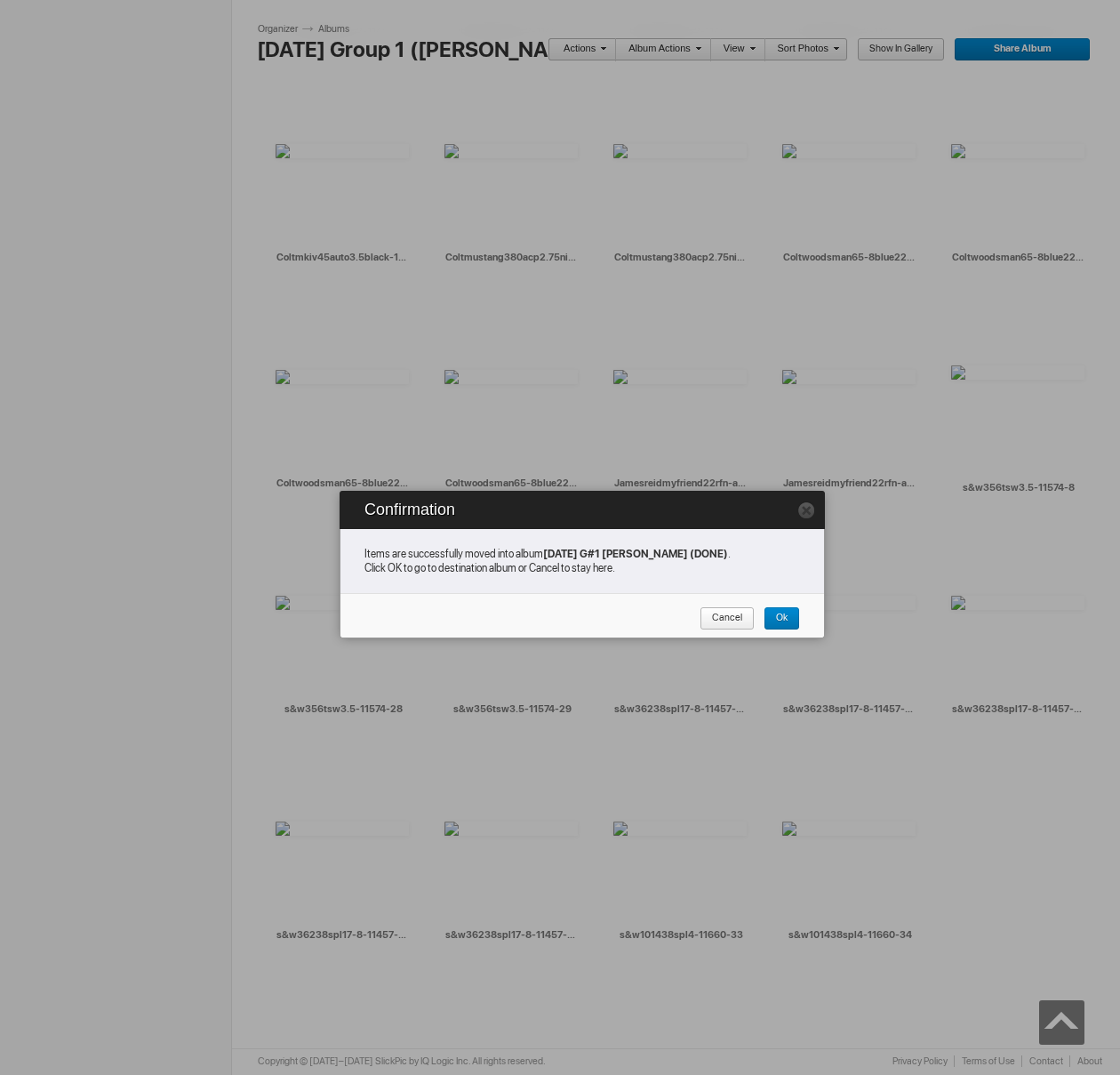
click at [730, 628] on span "Cancel" at bounding box center [720, 619] width 42 height 24
